Goal: Obtain resource: Download file/media

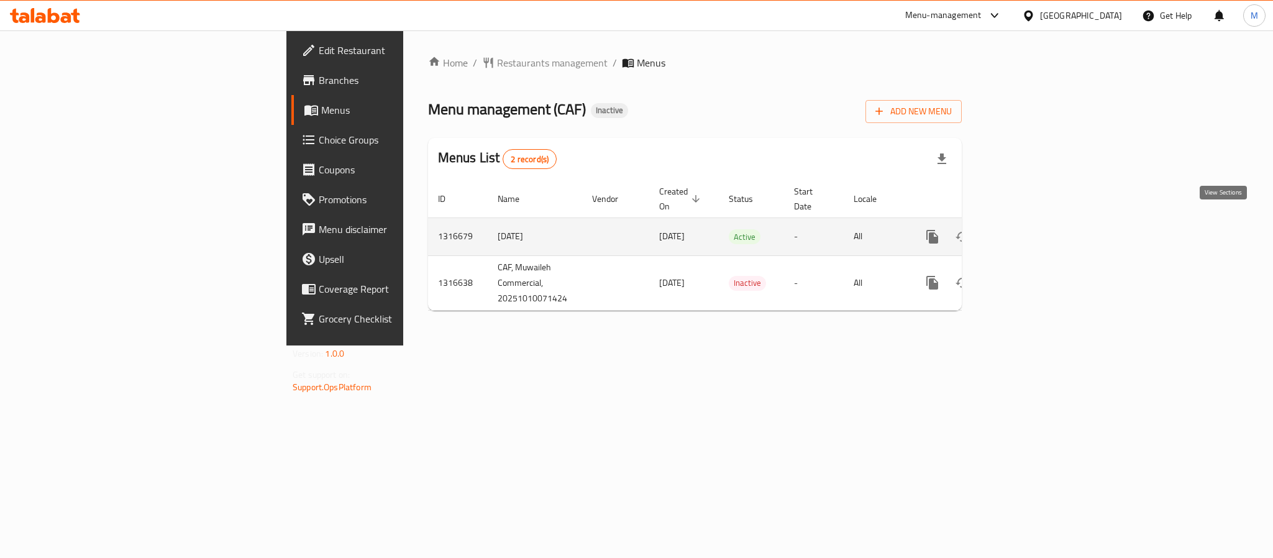
click at [1030, 229] on icon "enhanced table" at bounding box center [1022, 236] width 15 height 15
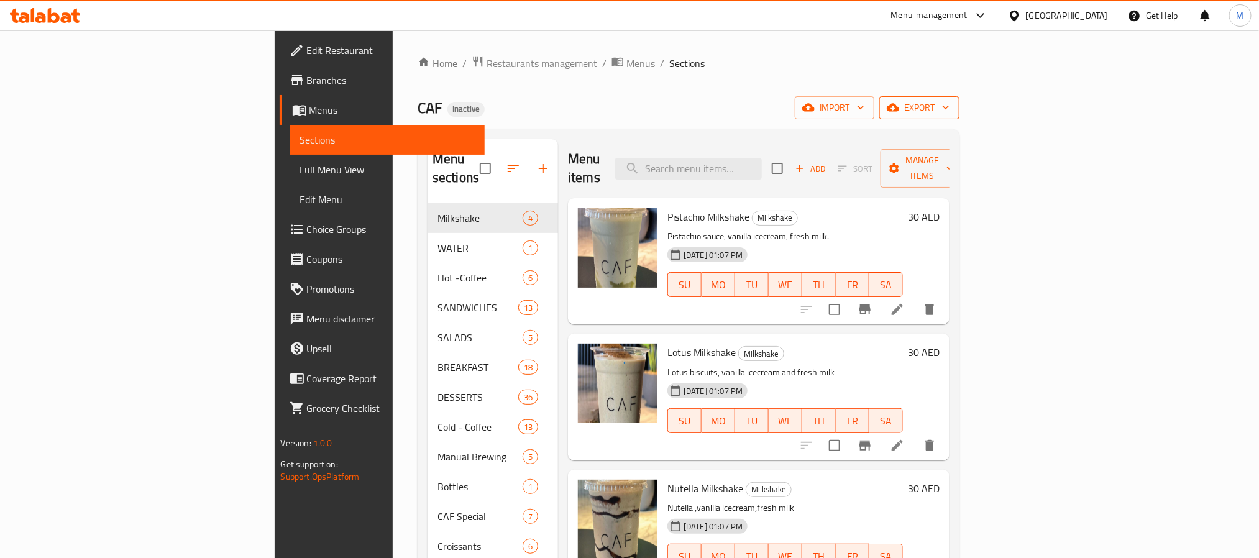
click at [950, 108] on span "export" at bounding box center [919, 108] width 60 height 16
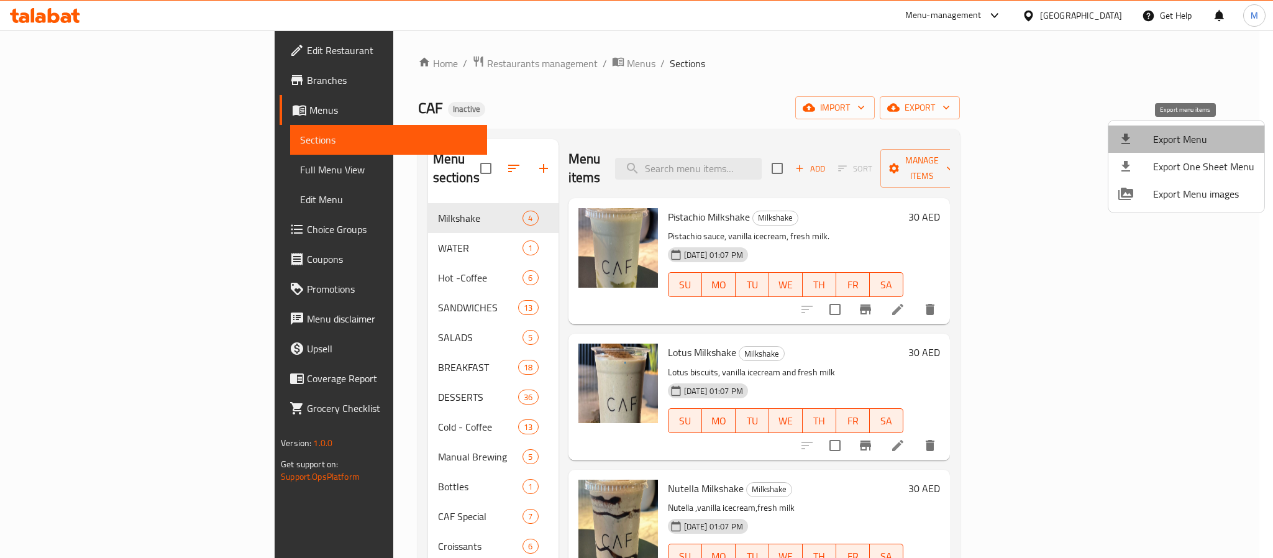
click at [1199, 132] on span "Export Menu" at bounding box center [1203, 139] width 101 height 15
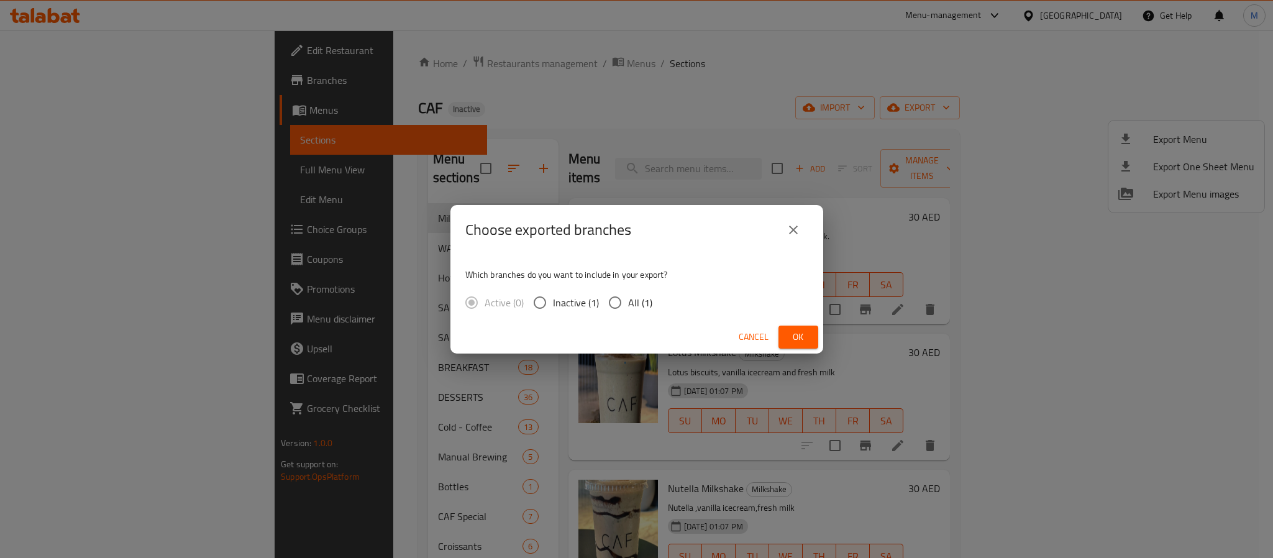
click at [642, 293] on label "All (1)" at bounding box center [627, 303] width 50 height 26
click at [628, 293] on input "All (1)" at bounding box center [615, 303] width 26 height 26
radio input "true"
click at [795, 336] on span "Ok" at bounding box center [799, 337] width 20 height 16
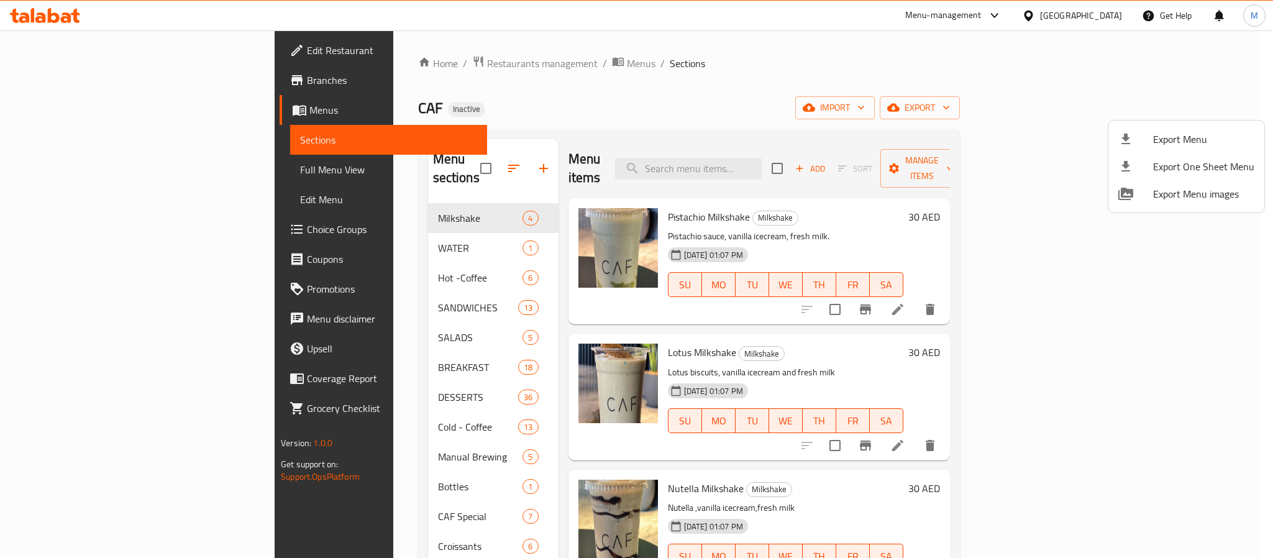
click at [679, 71] on div at bounding box center [636, 279] width 1273 height 558
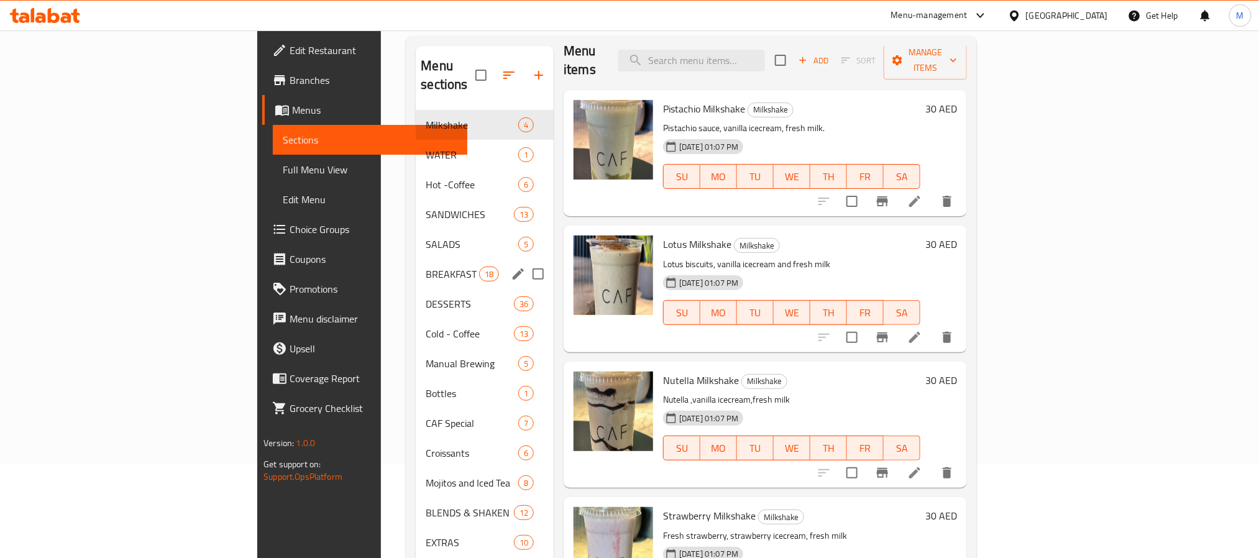
scroll to position [174, 0]
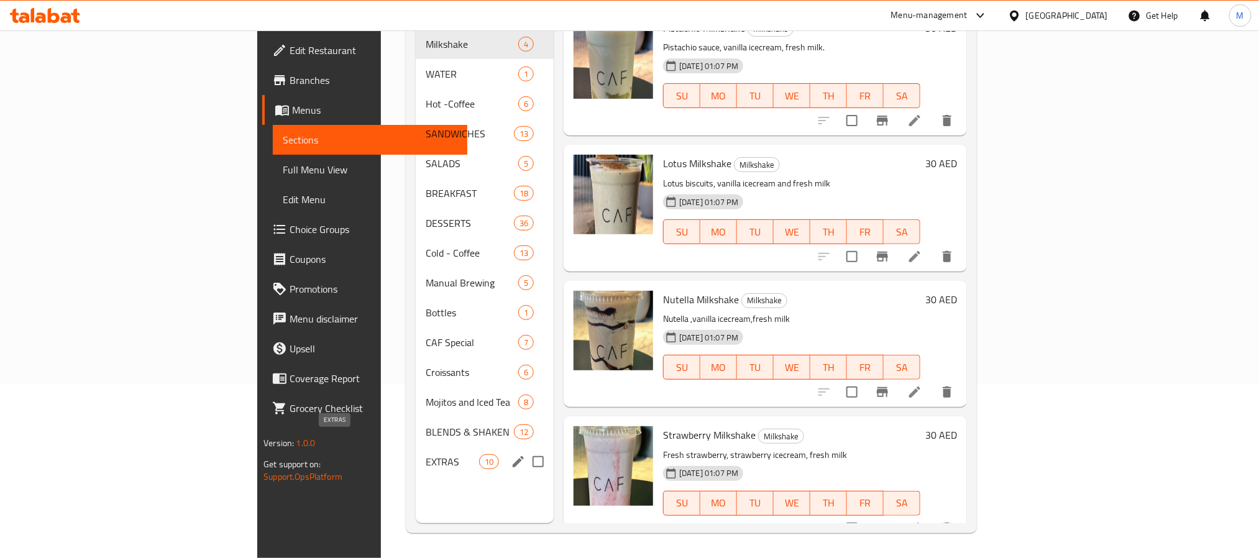
click at [426, 454] on span "EXTRAS" at bounding box center [452, 461] width 53 height 15
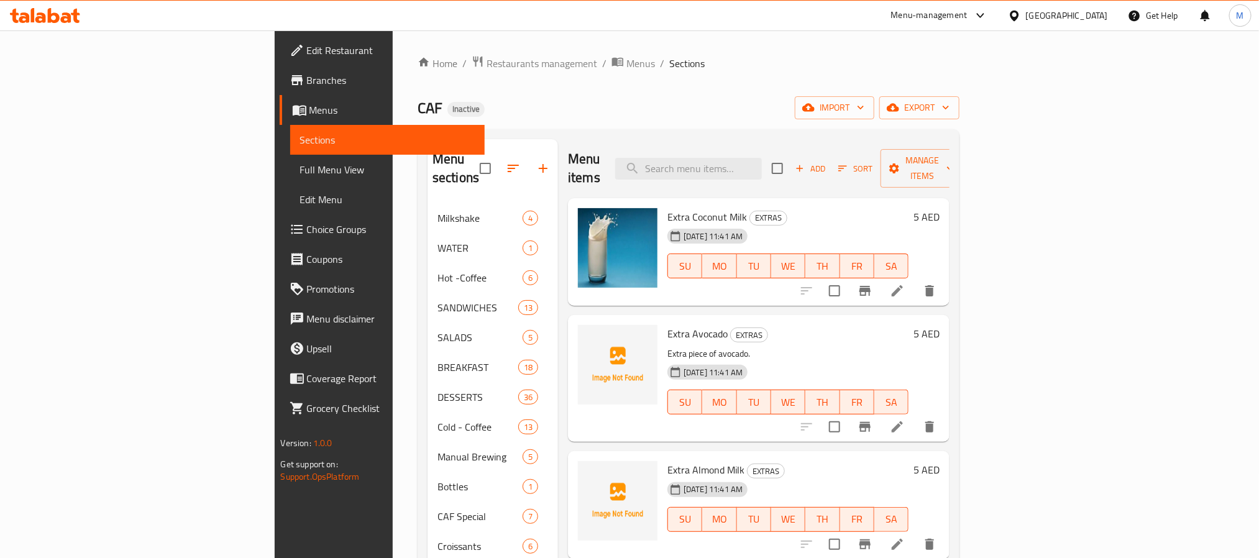
click at [667, 324] on span "Extra Avocado" at bounding box center [697, 333] width 60 height 19
copy h6 "Avocado"
click at [667, 460] on span "Extra Almond Milk" at bounding box center [705, 469] width 77 height 19
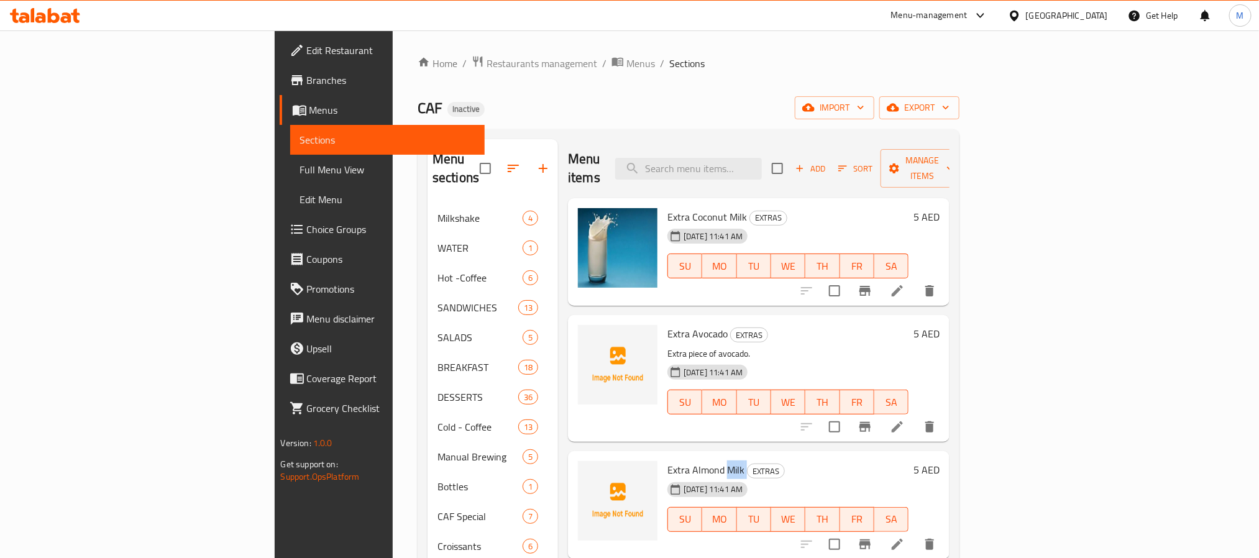
copy h6 "Milk"
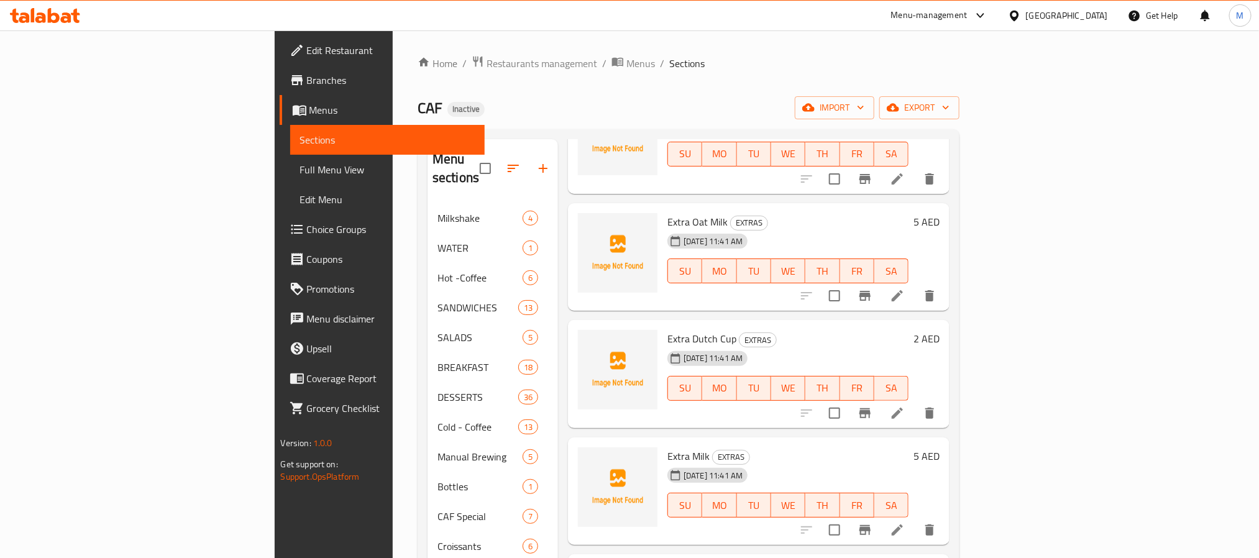
scroll to position [373, 0]
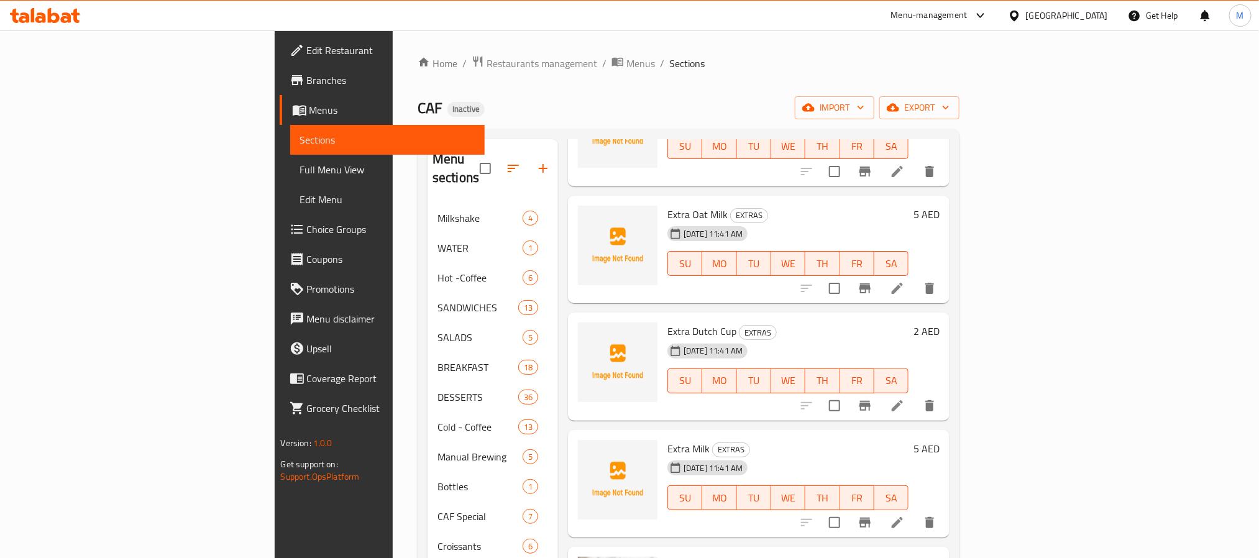
click at [667, 205] on span "Extra Oat Milk" at bounding box center [697, 214] width 60 height 19
copy span "Oat"
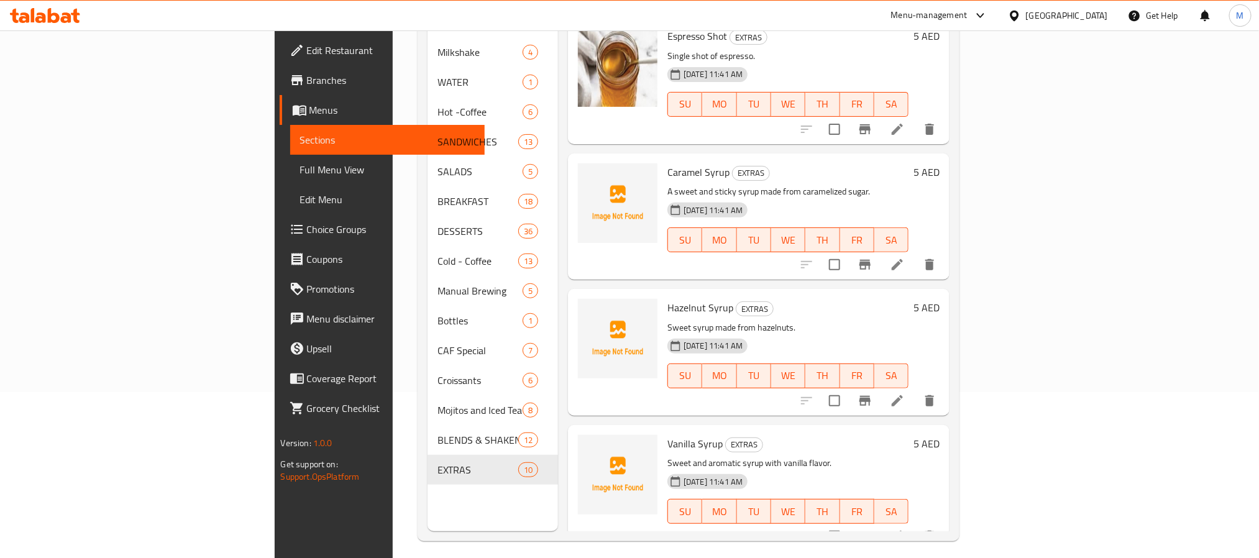
scroll to position [174, 0]
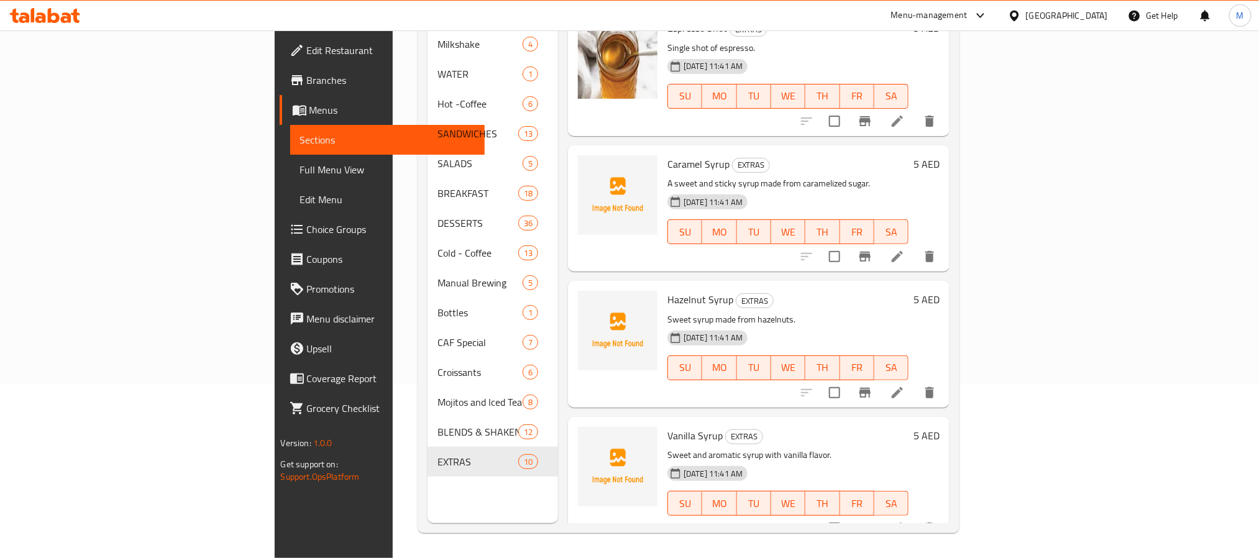
click at [667, 155] on span "Caramel Syrup" at bounding box center [698, 164] width 62 height 19
drag, startPoint x: 603, startPoint y: 137, endPoint x: 625, endPoint y: 218, distance: 84.4
click at [667, 155] on span "Caramel Syrup" at bounding box center [698, 164] width 62 height 19
copy span "Caramel"
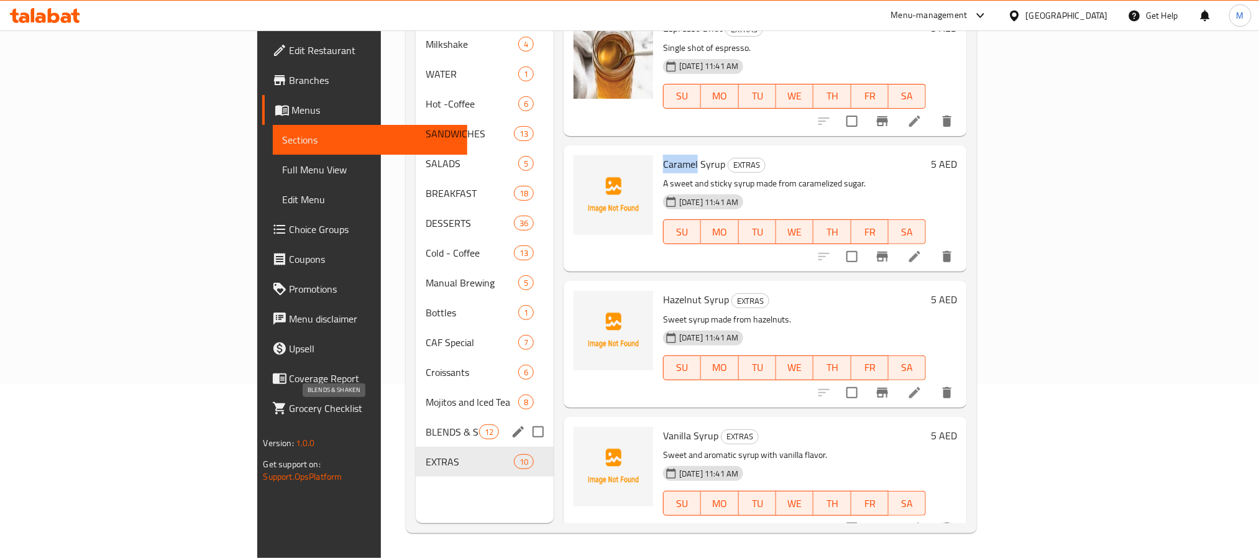
click at [426, 424] on span "BLENDS & SHAKEN" at bounding box center [452, 431] width 53 height 15
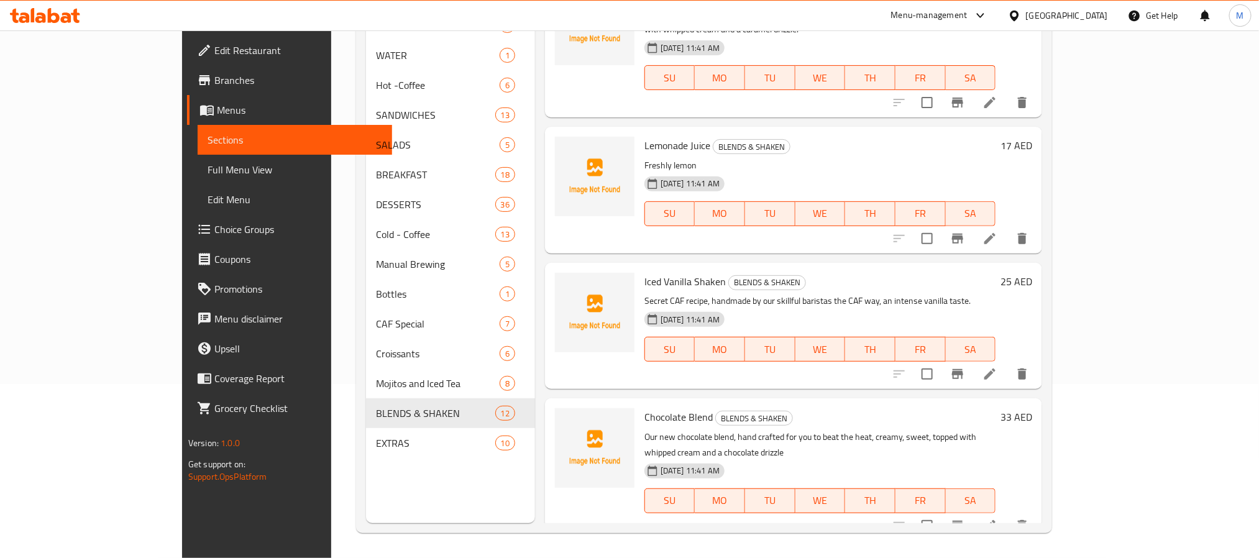
scroll to position [821, 0]
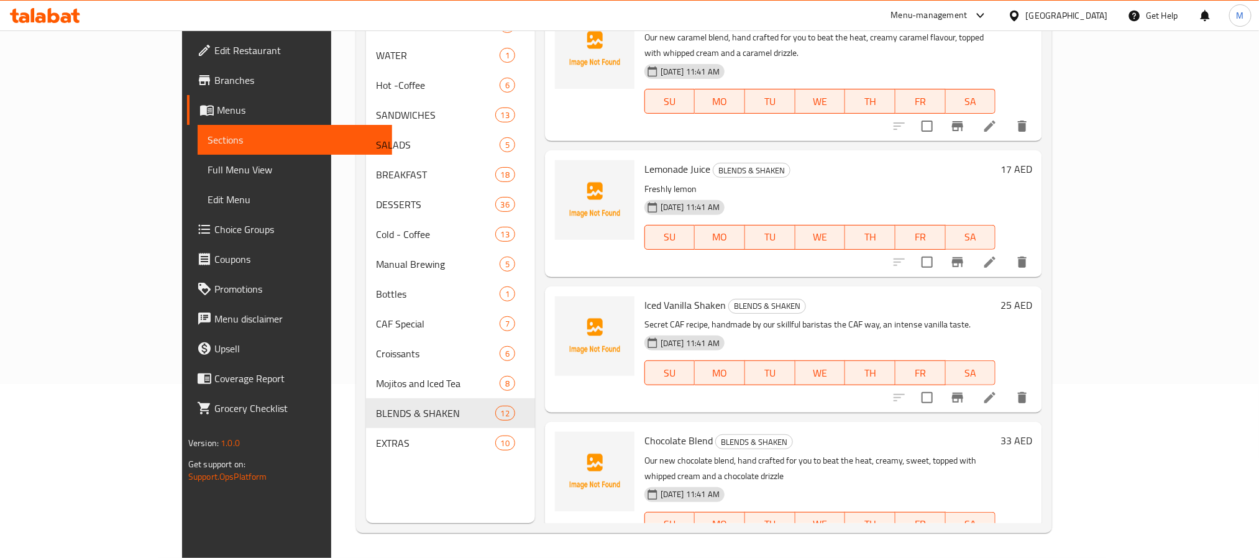
click at [668, 296] on span "Iced Vanilla Shaken" at bounding box center [684, 305] width 81 height 19
copy h6 "Shaken"
click at [644, 296] on span "Iced Vanilla Shaken" at bounding box center [684, 305] width 81 height 19
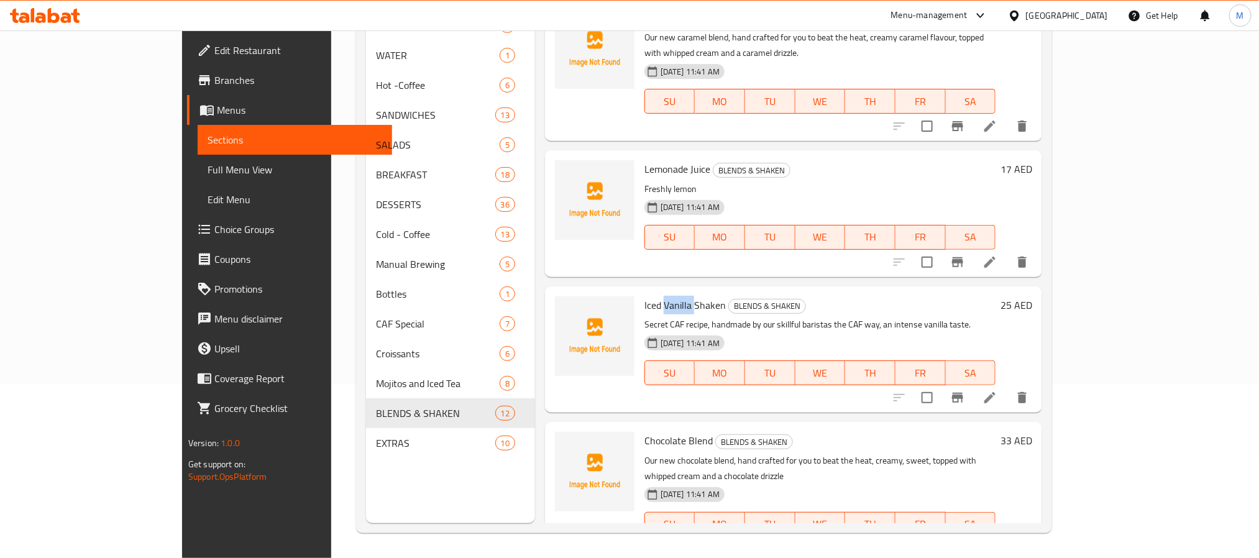
copy span "Vanilla"
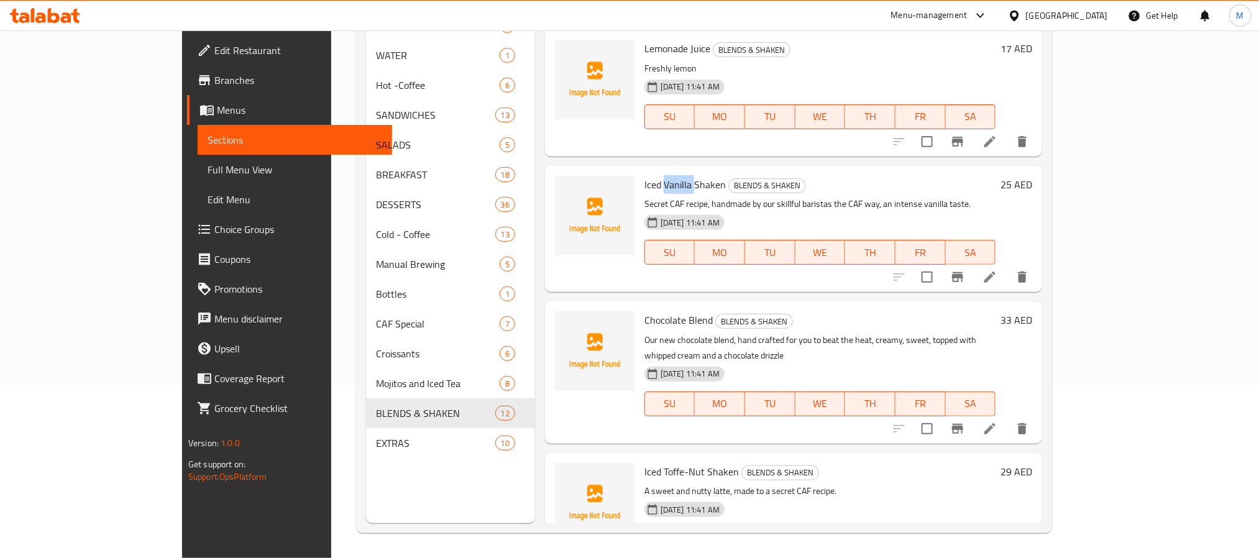
scroll to position [914, 0]
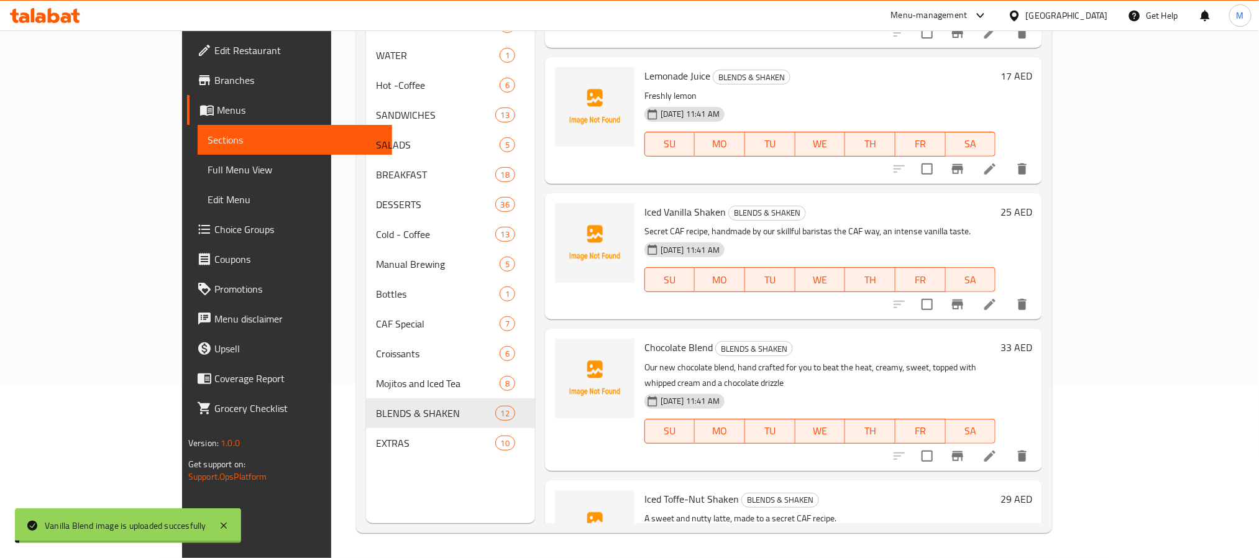
click at [647, 338] on span "Chocolate Blend" at bounding box center [678, 347] width 68 height 19
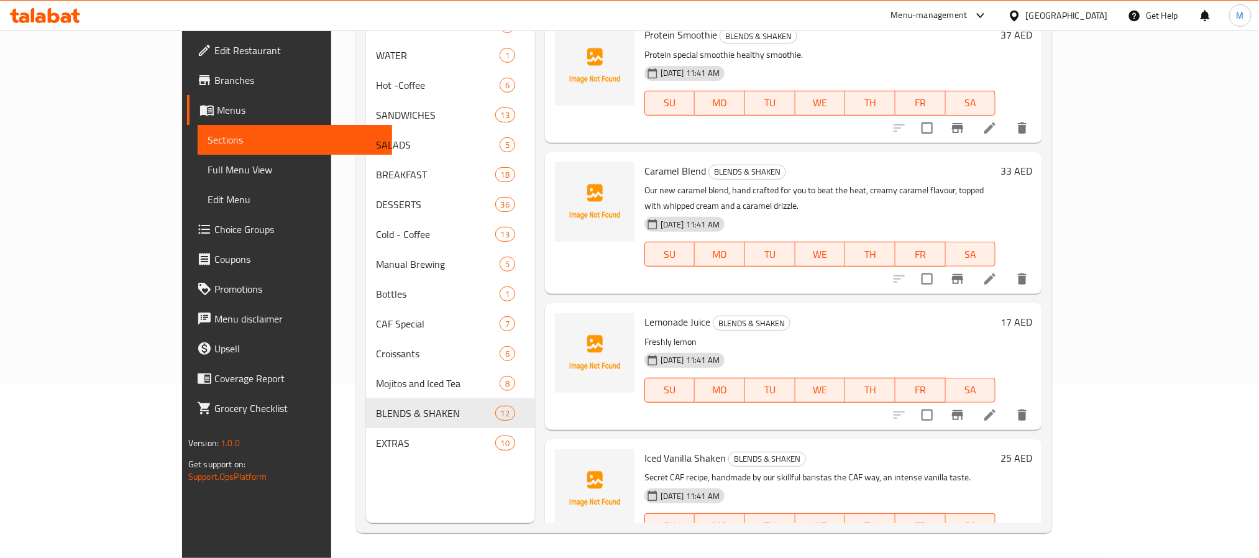
scroll to position [634, 0]
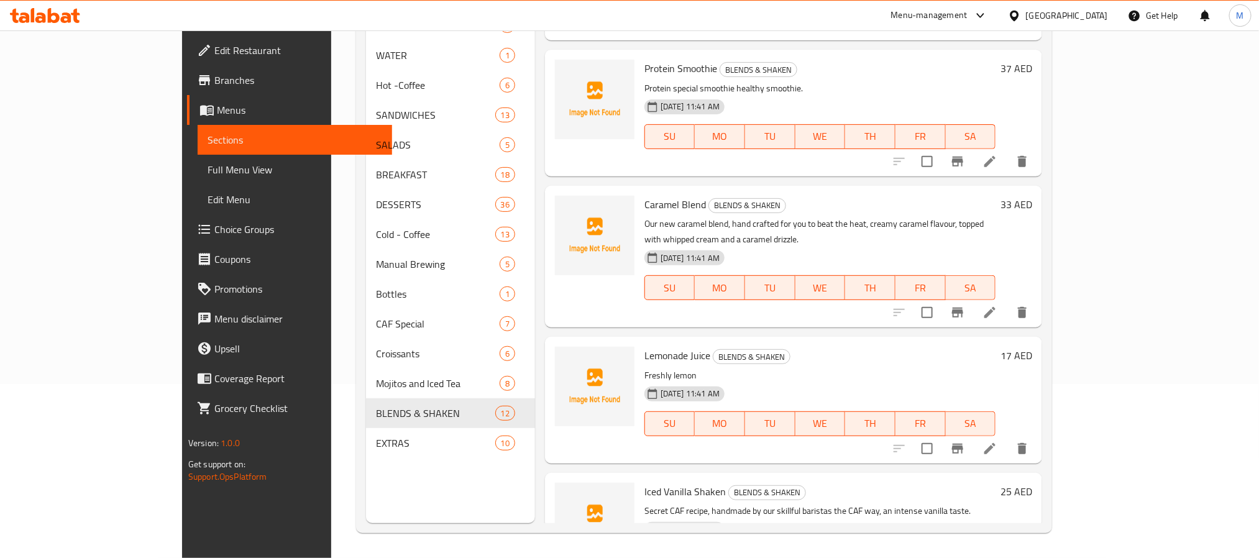
click at [644, 346] on span "Lemonade Juice" at bounding box center [677, 355] width 66 height 19
copy span "Lemonade"
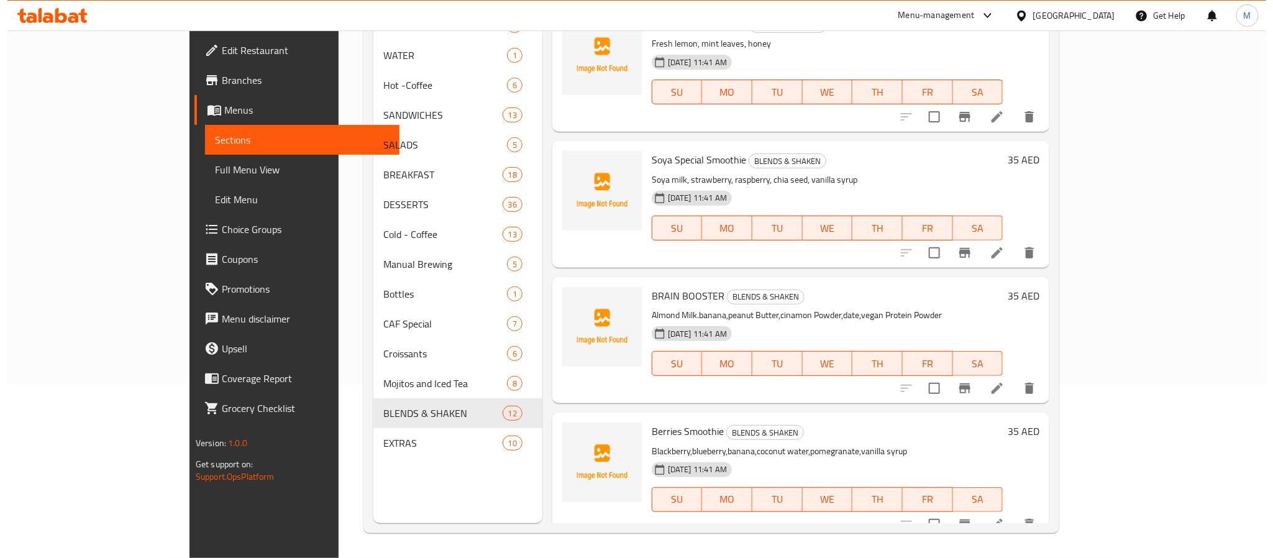
scroll to position [0, 0]
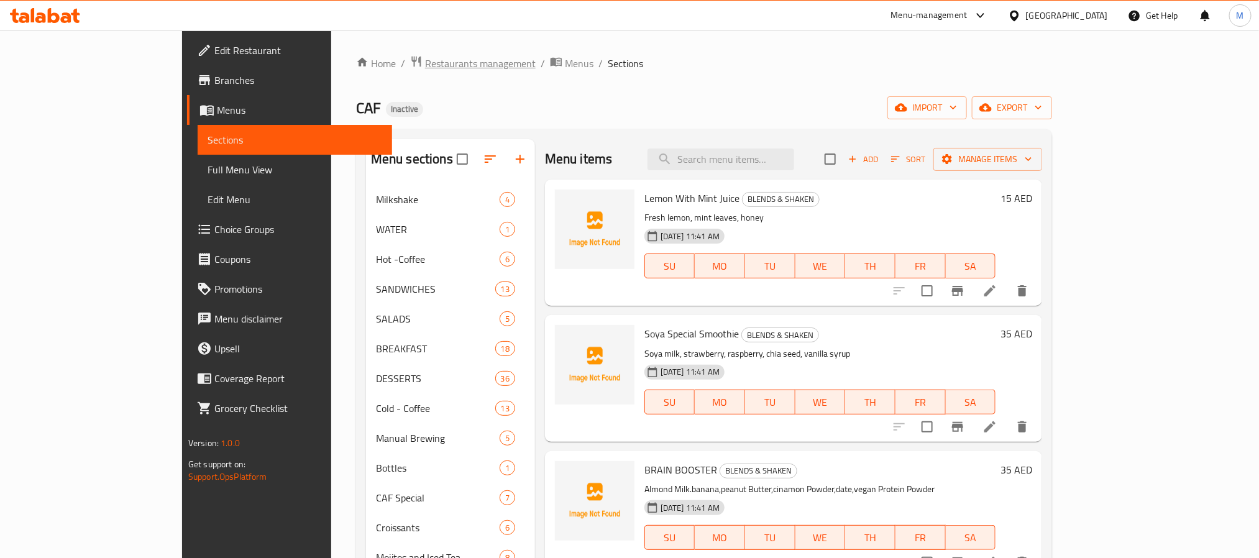
click at [425, 65] on span "Restaurants management" at bounding box center [480, 63] width 111 height 15
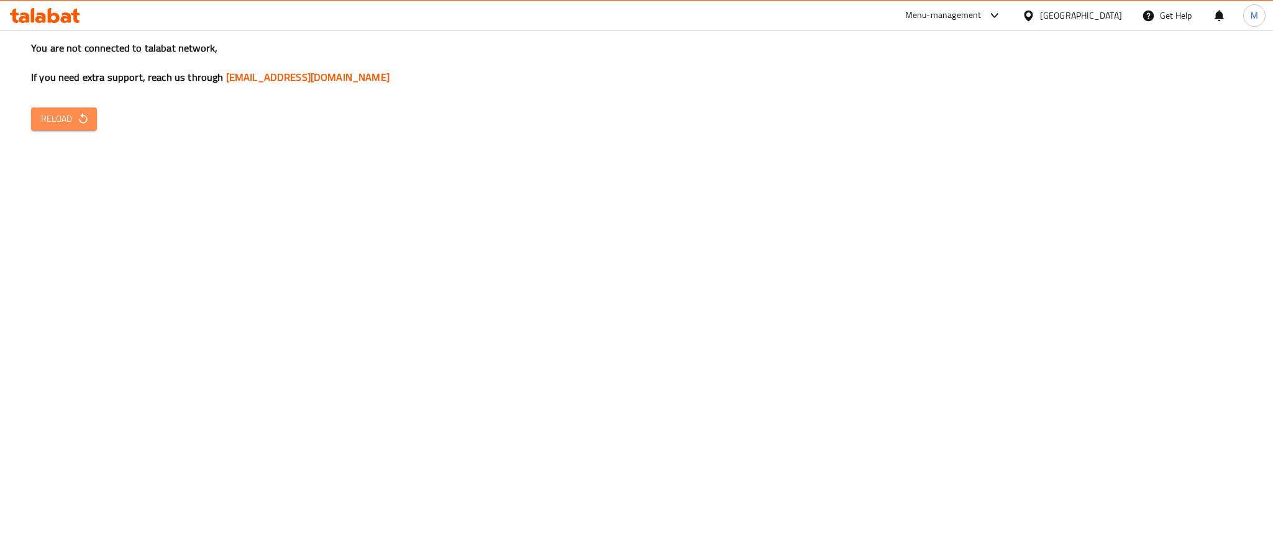
drag, startPoint x: 71, startPoint y: 111, endPoint x: 347, endPoint y: 188, distance: 287.2
click at [71, 111] on span "Reload" at bounding box center [64, 119] width 46 height 16
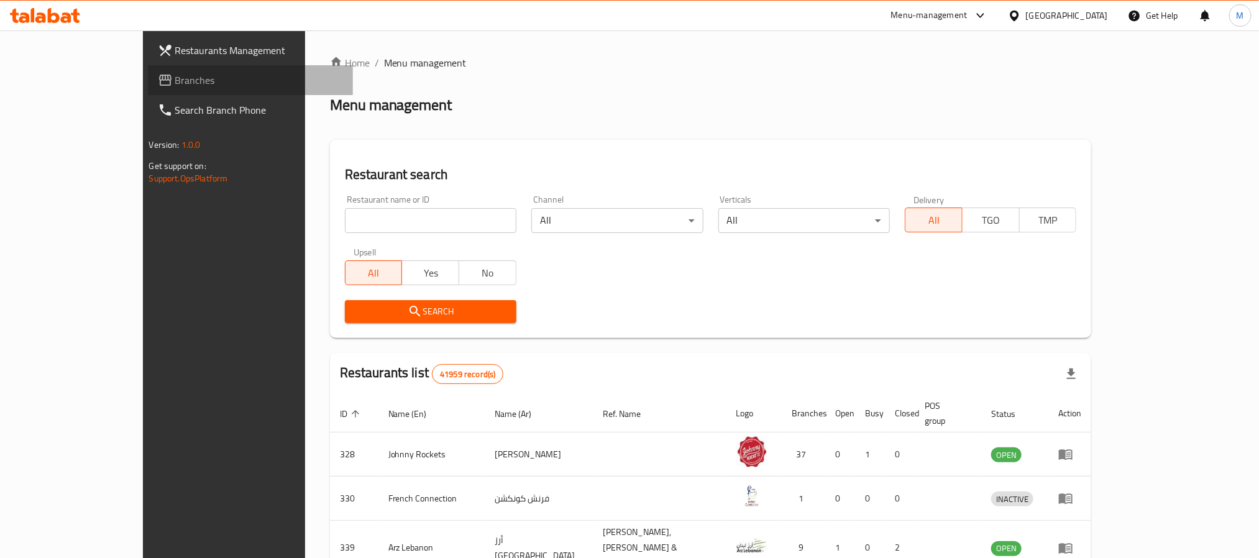
click at [148, 69] on link "Branches" at bounding box center [250, 80] width 205 height 30
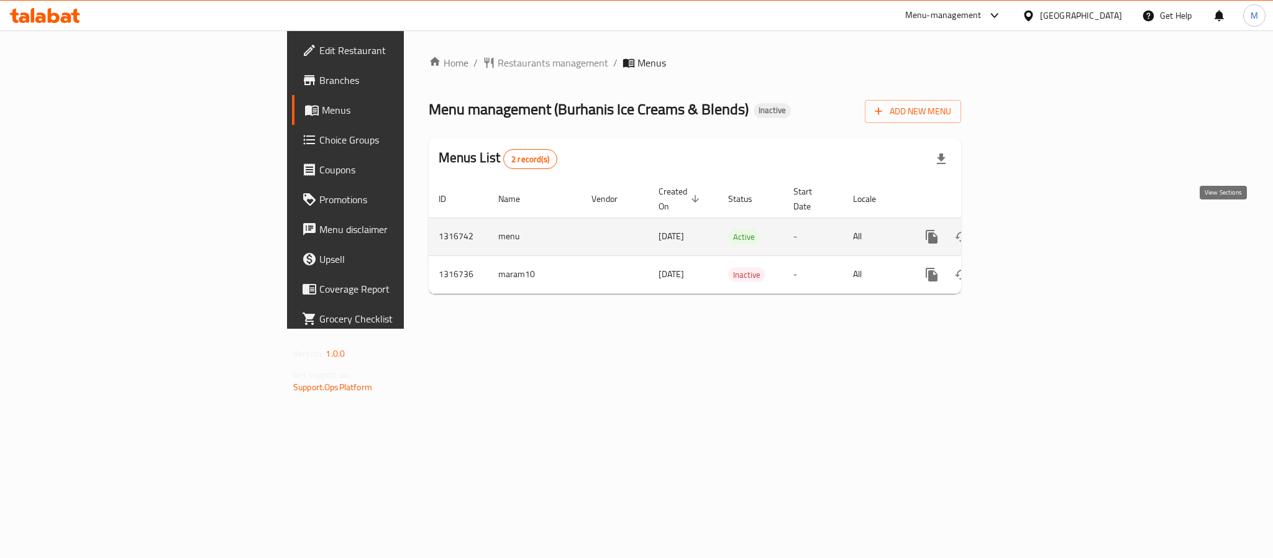
click at [1029, 229] on icon "enhanced table" at bounding box center [1021, 236] width 15 height 15
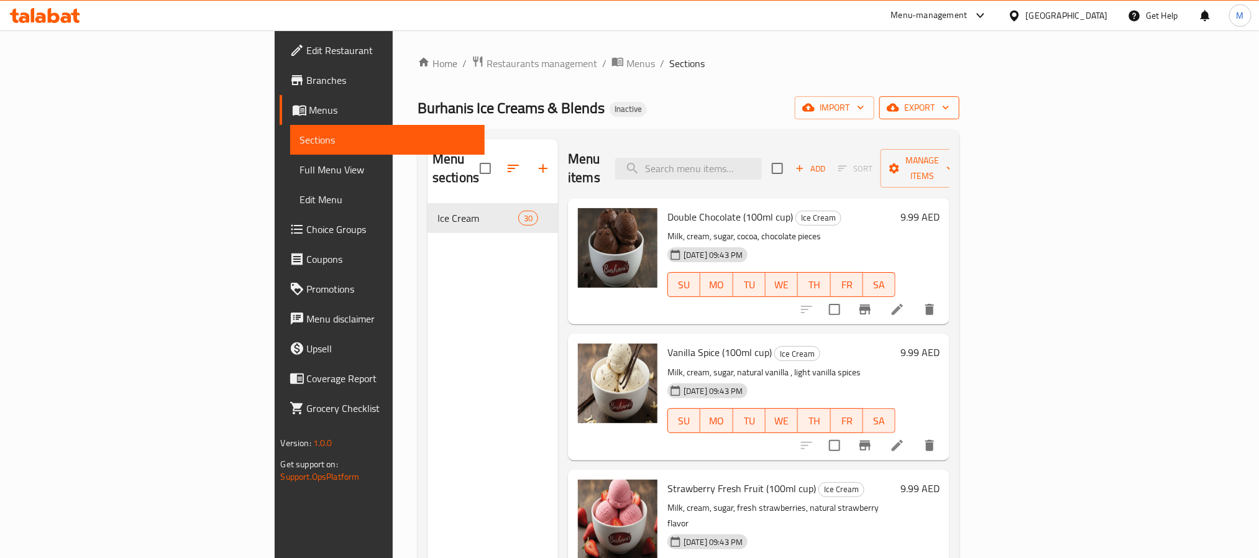
click at [950, 112] on span "export" at bounding box center [919, 108] width 60 height 16
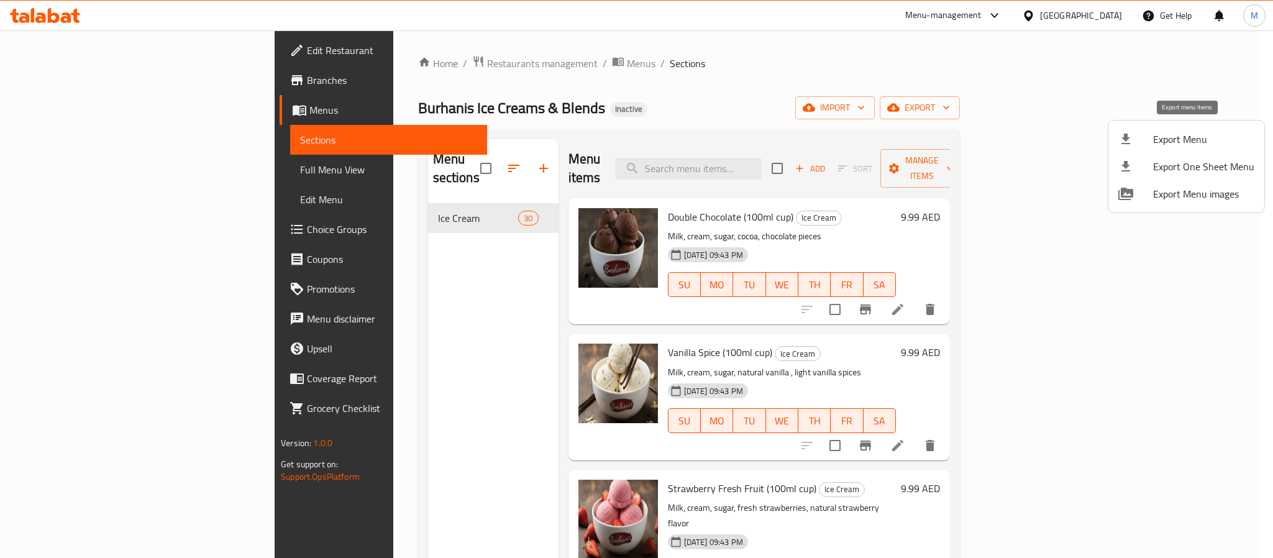
click at [1191, 142] on span "Export Menu" at bounding box center [1203, 139] width 101 height 15
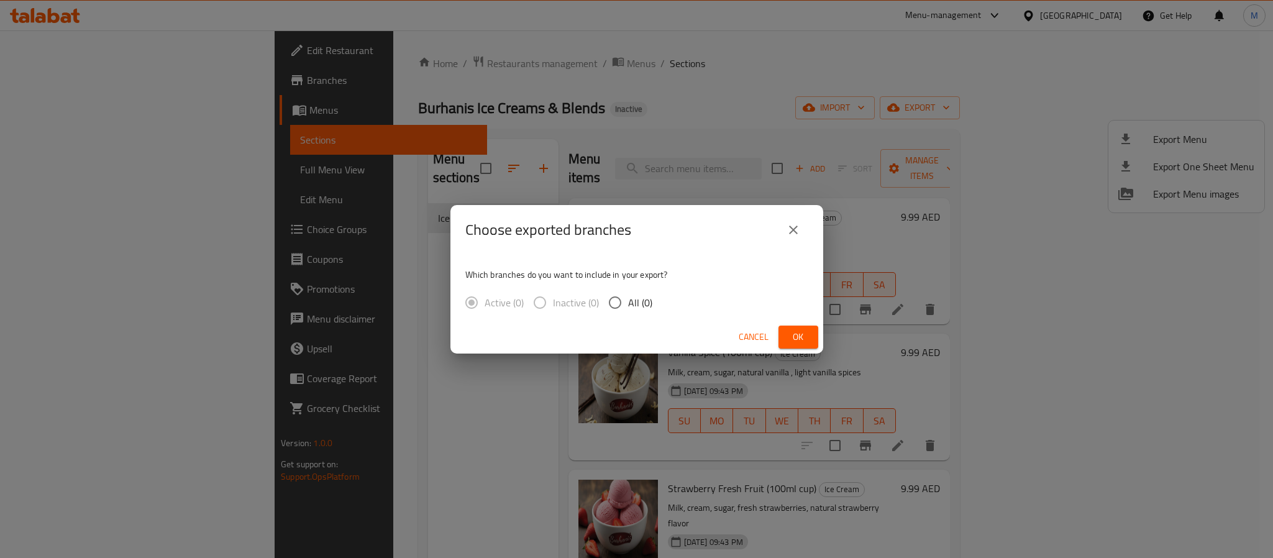
click at [651, 304] on div "Active (0) Inactive (0) All (0)" at bounding box center [563, 303] width 197 height 26
click at [630, 304] on span "All (0)" at bounding box center [640, 302] width 24 height 15
click at [628, 304] on input "All (0)" at bounding box center [615, 303] width 26 height 26
radio input "true"
click at [785, 326] on button "Ok" at bounding box center [799, 337] width 40 height 23
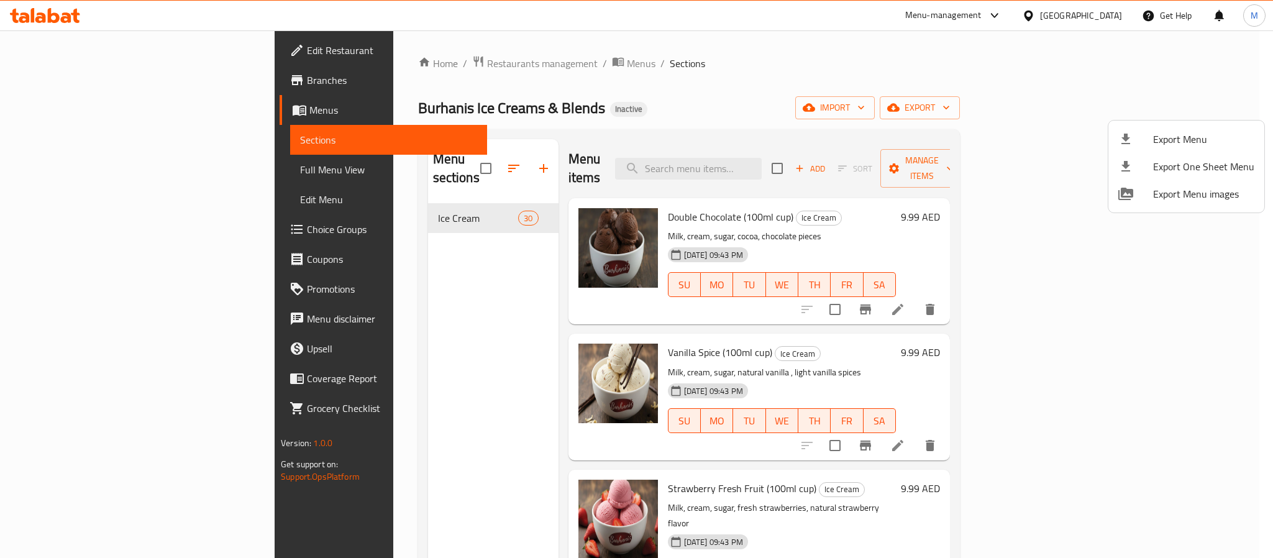
click at [109, 62] on div at bounding box center [636, 279] width 1273 height 558
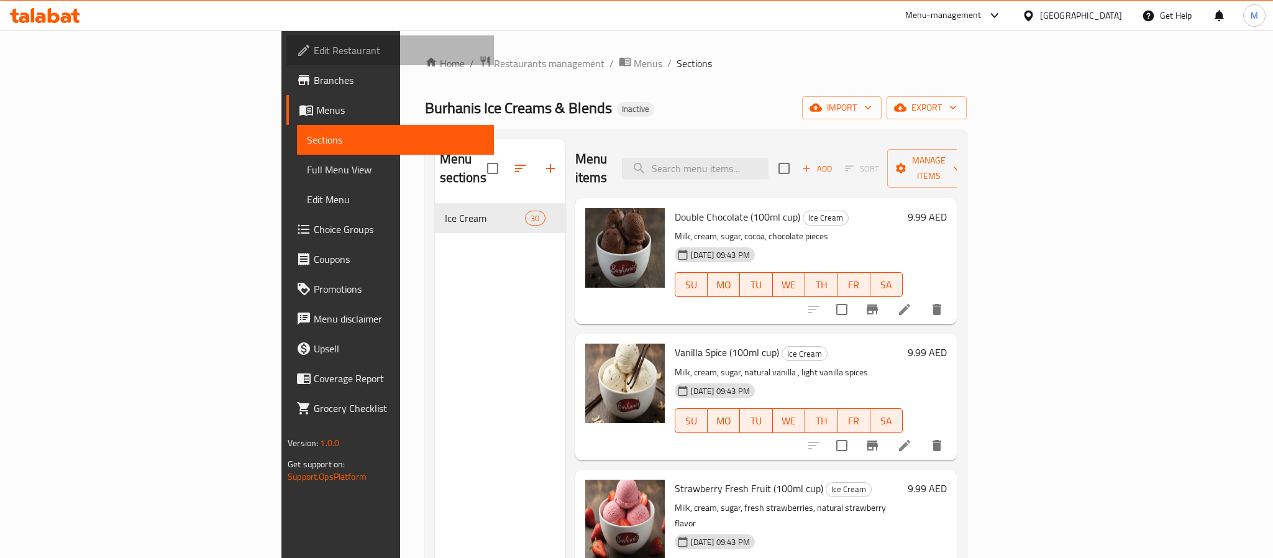
click at [286, 60] on link "Edit Restaurant" at bounding box center [390, 50] width 208 height 30
